Goal: Book appointment/travel/reservation

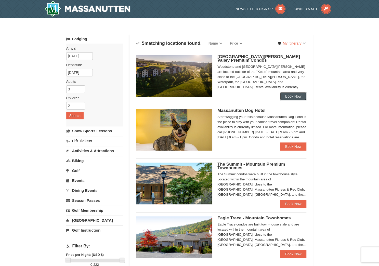
click at [292, 97] on link "Book Now" at bounding box center [293, 96] width 27 height 8
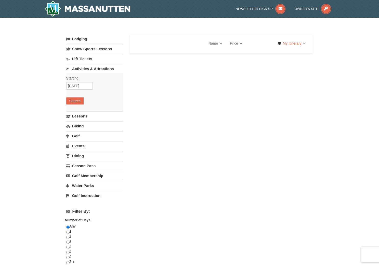
select select "9"
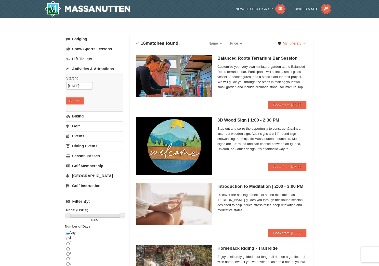
click at [80, 115] on link "Biking" at bounding box center [94, 115] width 57 height 9
click at [74, 111] on button "Search" at bounding box center [74, 110] width 17 height 7
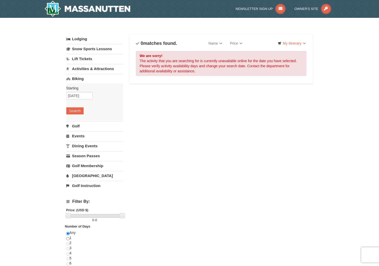
click at [76, 125] on link "Golf" at bounding box center [94, 125] width 57 height 9
click at [76, 119] on button "Search" at bounding box center [74, 120] width 17 height 7
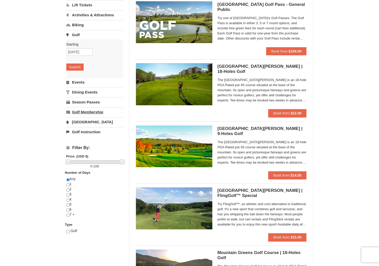
scroll to position [54, 0]
